Goal: Task Accomplishment & Management: Use online tool/utility

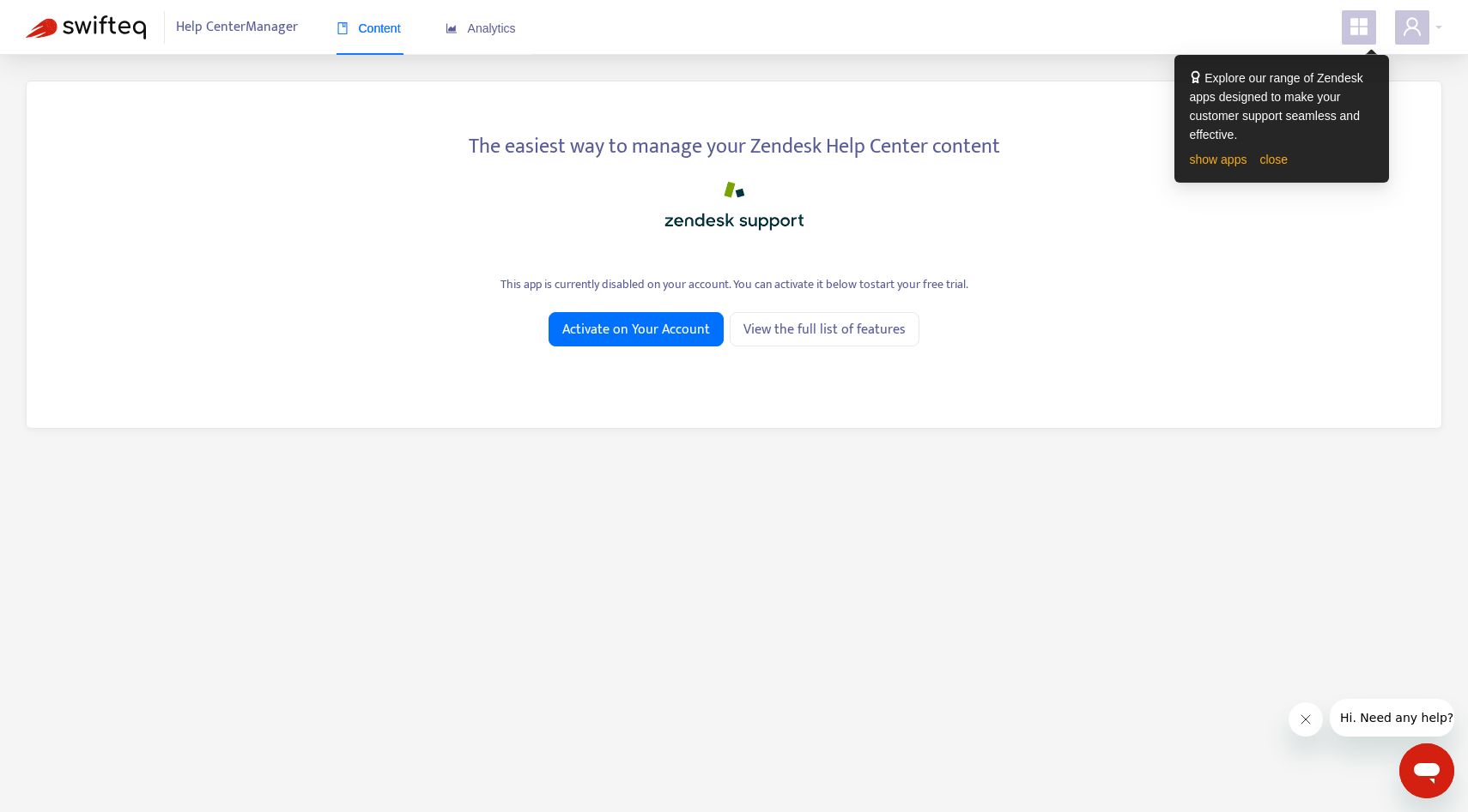
click at [1428, 50] on div "Help Center Manager Content Analytics" at bounding box center [734, 27] width 1468 height 55
click at [1415, 48] on div "Help Center Manager Content Analytics" at bounding box center [734, 27] width 1468 height 55
click at [1415, 40] on span at bounding box center [1412, 28] width 35 height 35
click at [1237, 46] on div "Help Center Manager Content Analytics" at bounding box center [734, 27] width 1468 height 55
click at [1418, 19] on icon "user" at bounding box center [1411, 26] width 20 height 20
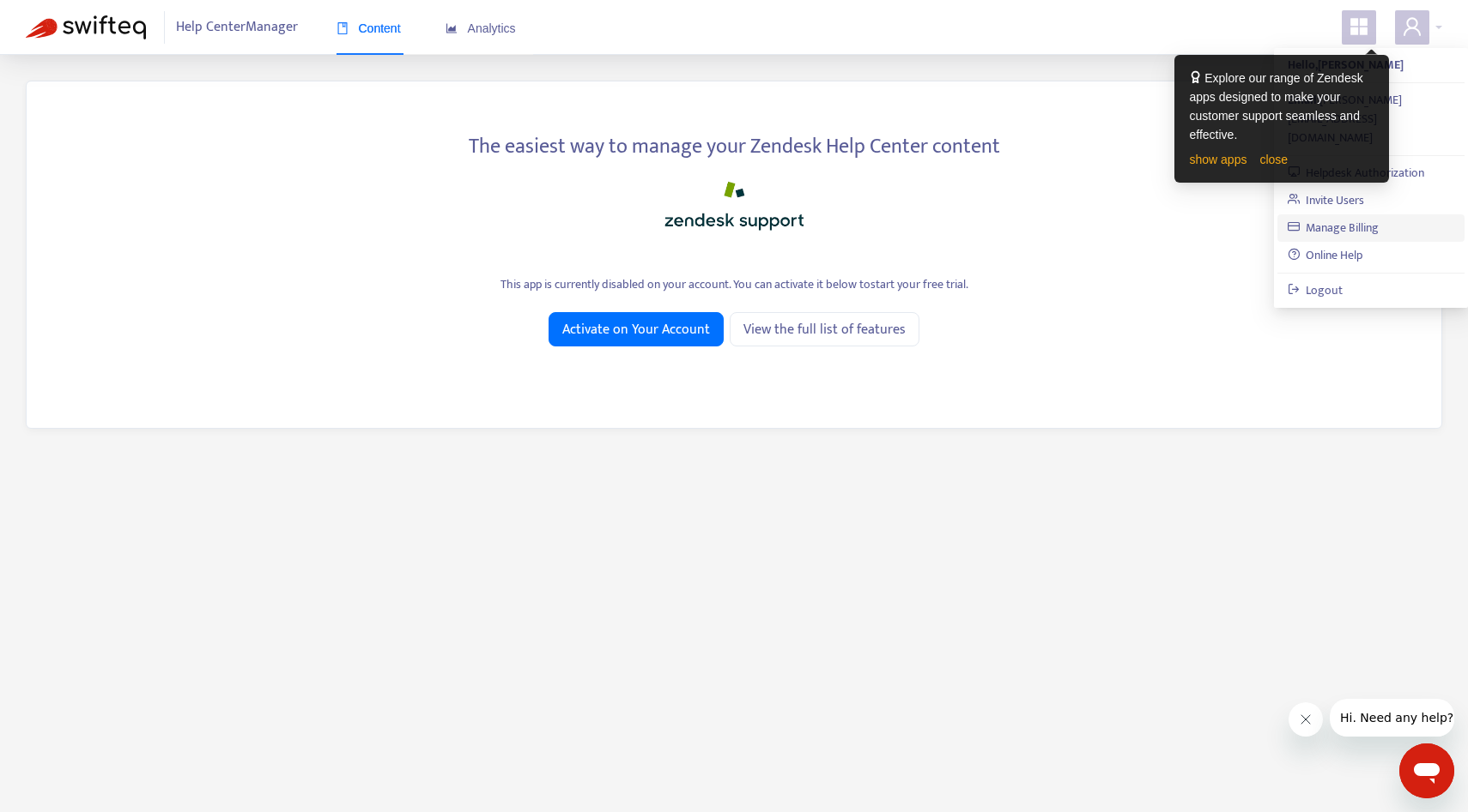
click at [1365, 218] on link "Manage Billing" at bounding box center [1333, 227] width 92 height 19
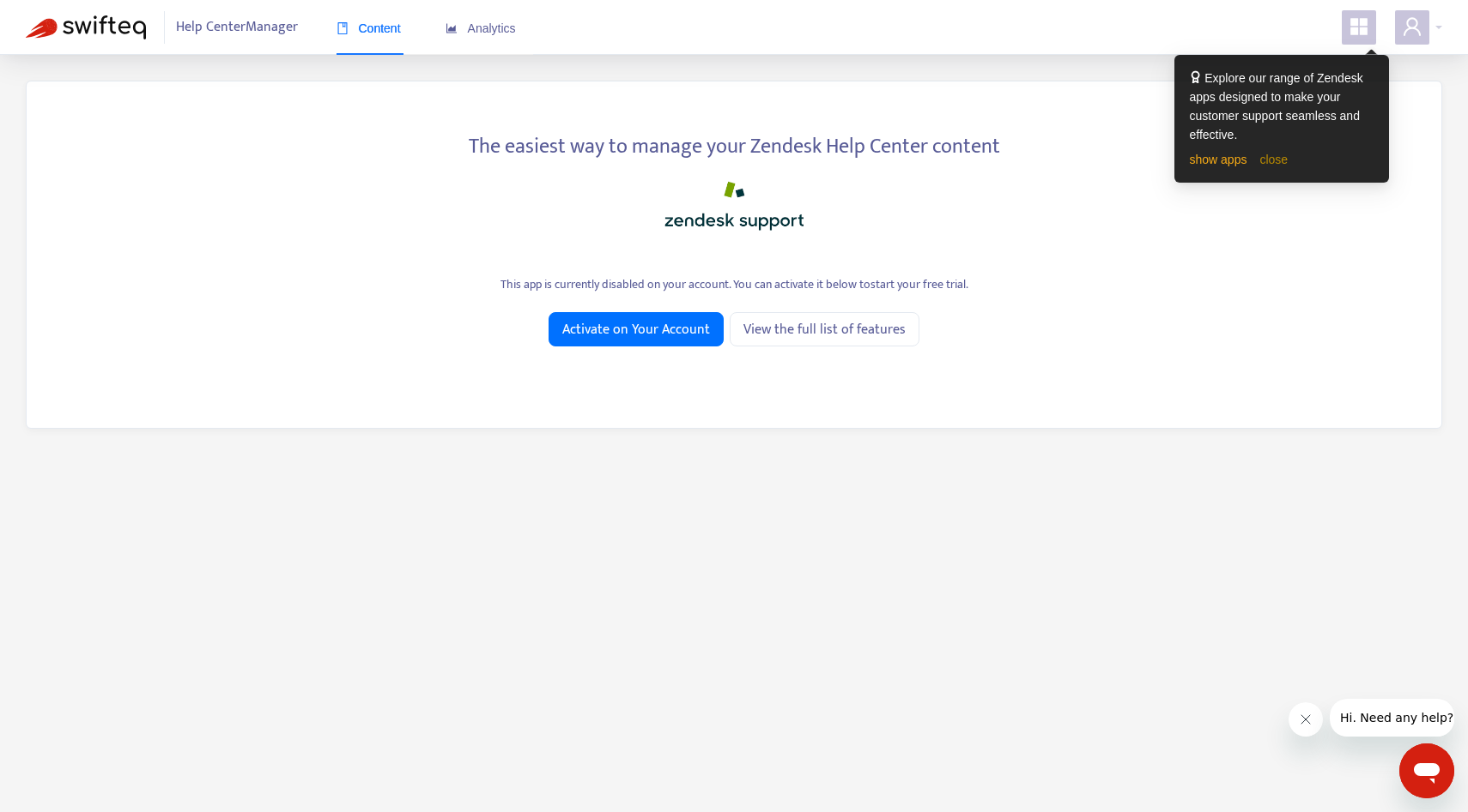
click at [1271, 157] on link "close" at bounding box center [1273, 160] width 28 height 14
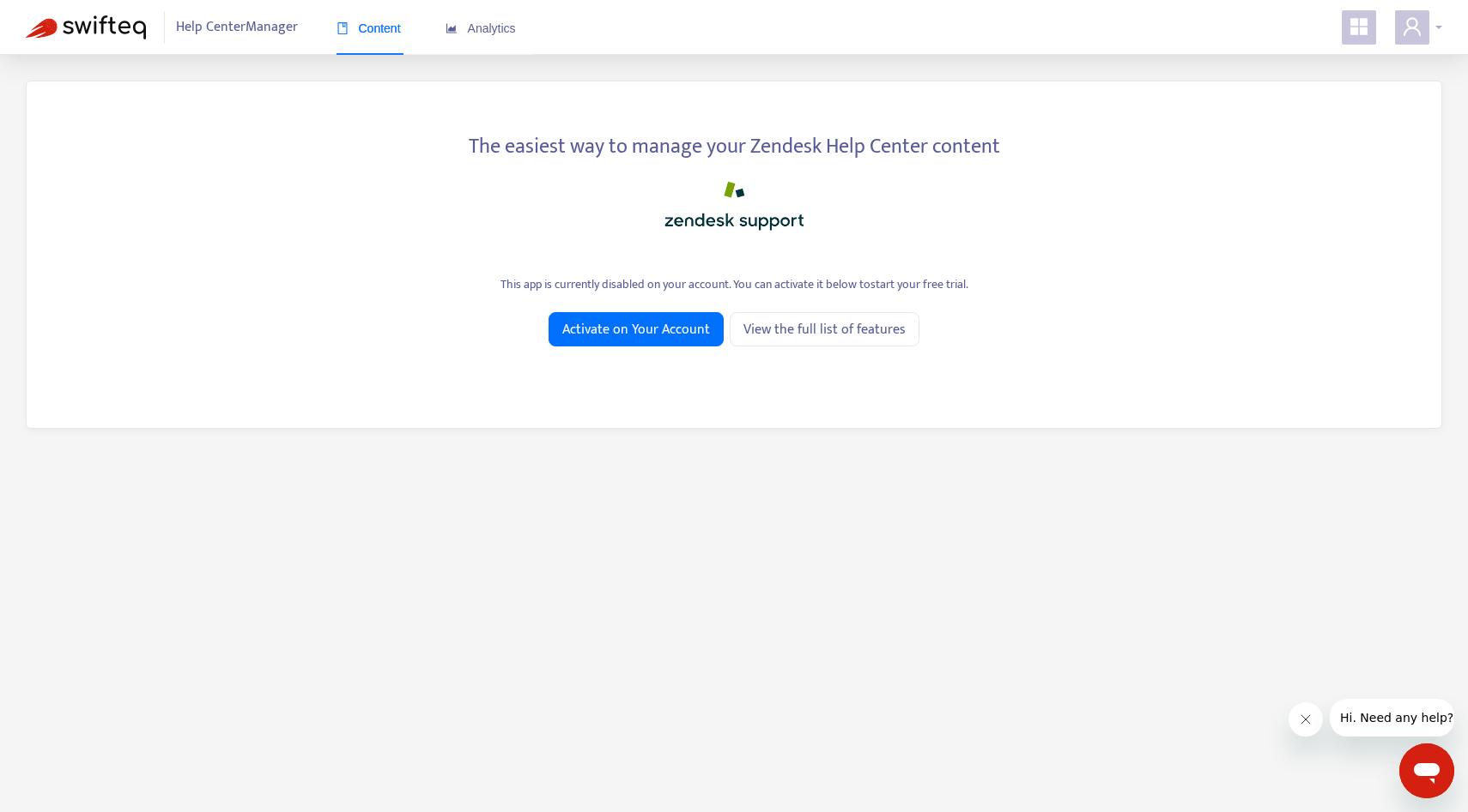
click at [1417, 17] on icon "user" at bounding box center [1411, 26] width 20 height 20
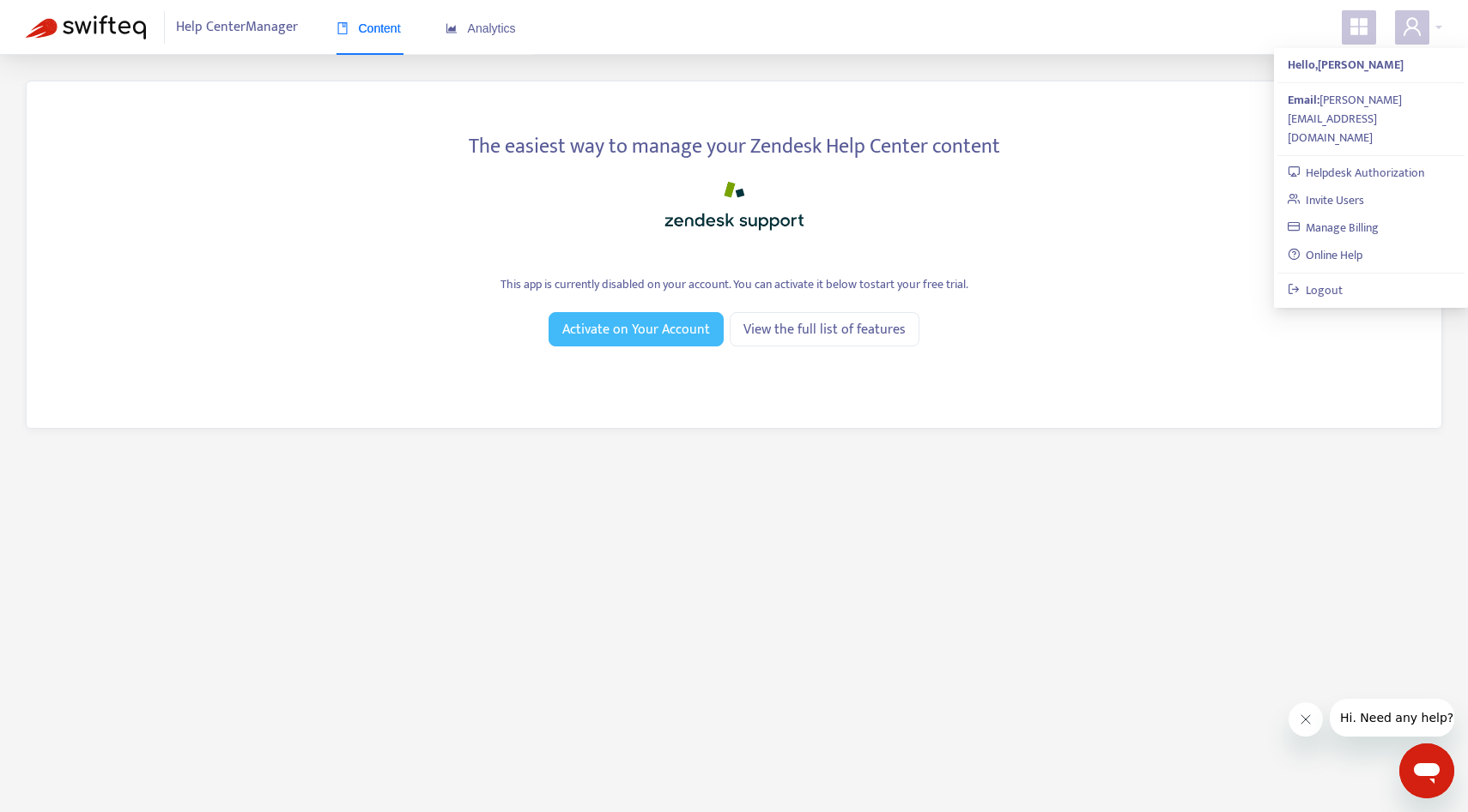
click at [564, 317] on button "Activate on Your Account" at bounding box center [635, 330] width 175 height 35
